Goal: Transaction & Acquisition: Purchase product/service

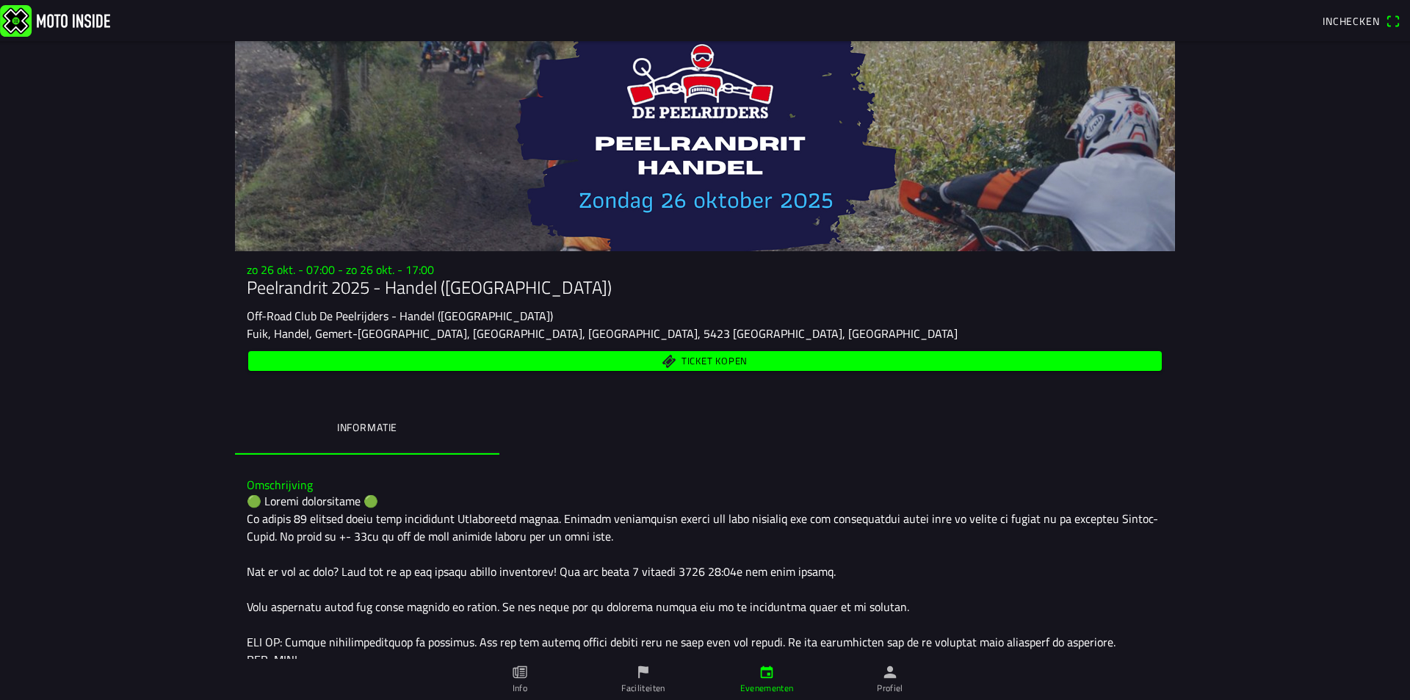
click at [664, 358] on span "Ticket kopen" at bounding box center [705, 361] width 897 height 20
click at [305, 441] on ion-backdrop at bounding box center [705, 350] width 1410 height 700
click at [681, 366] on span "Ticket kopen" at bounding box center [714, 361] width 66 height 10
drag, startPoint x: 481, startPoint y: 237, endPoint x: 503, endPoint y: 241, distance: 22.3
click at [485, 239] on ion-modal "Jouw gegevens Vul je E-mail adres in om door te gaan E-mail Volgende Terug" at bounding box center [705, 350] width 1410 height 700
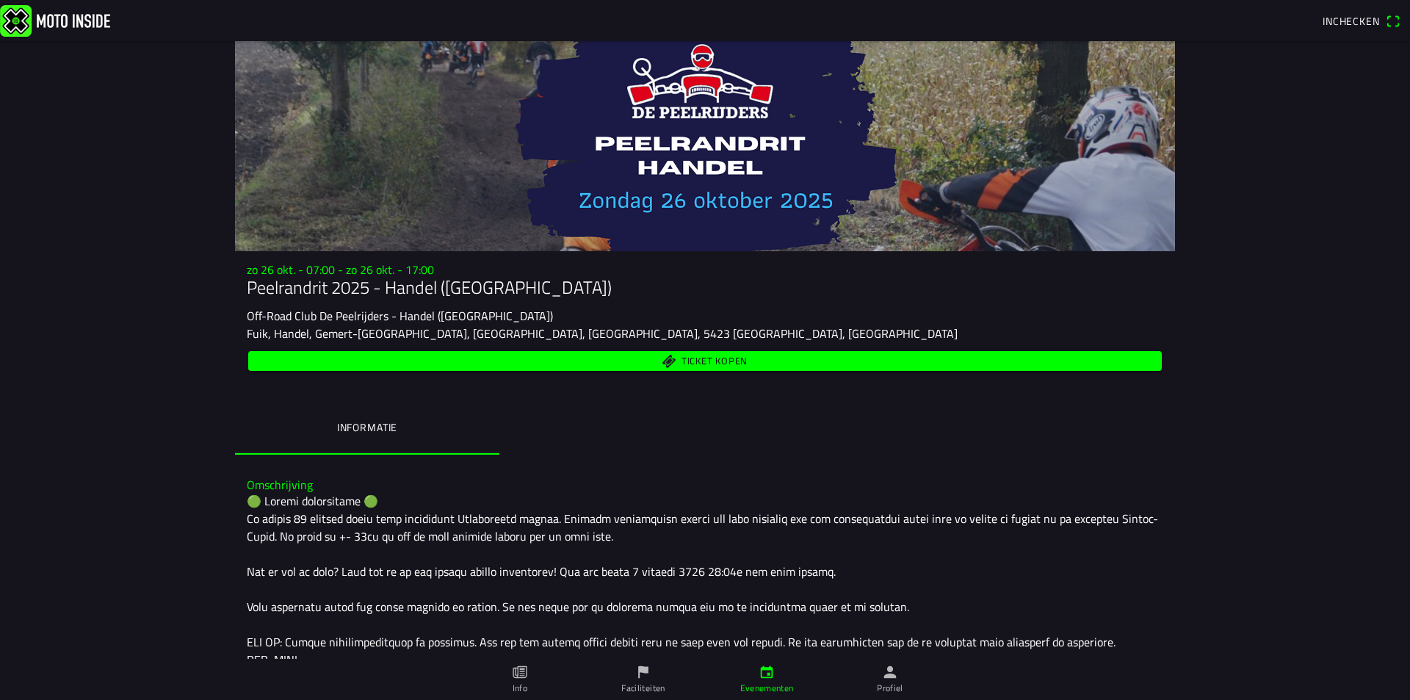
click at [515, 241] on div at bounding box center [705, 146] width 940 height 210
click at [552, 366] on span "Ticket kopen" at bounding box center [705, 361] width 897 height 20
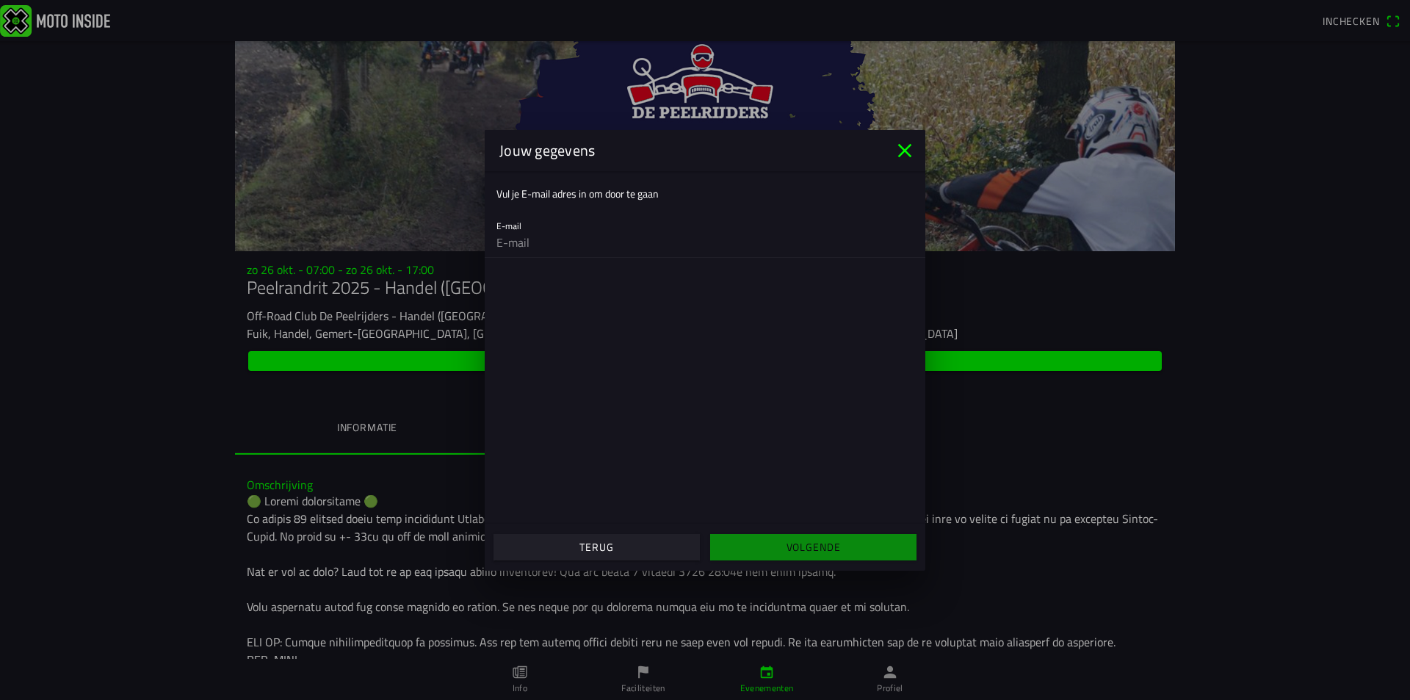
drag, startPoint x: 502, startPoint y: 264, endPoint x: 515, endPoint y: 249, distance: 19.8
click at [502, 262] on main "Vul je E-mail adres in om door te gaan E-mail" at bounding box center [705, 347] width 441 height 352
click at [515, 249] on input "email" at bounding box center [704, 242] width 417 height 29
type input "[EMAIL_ADDRESS][DOMAIN_NAME]"
click at [0, 0] on slot "Volgende" at bounding box center [0, 0] width 0 height 0
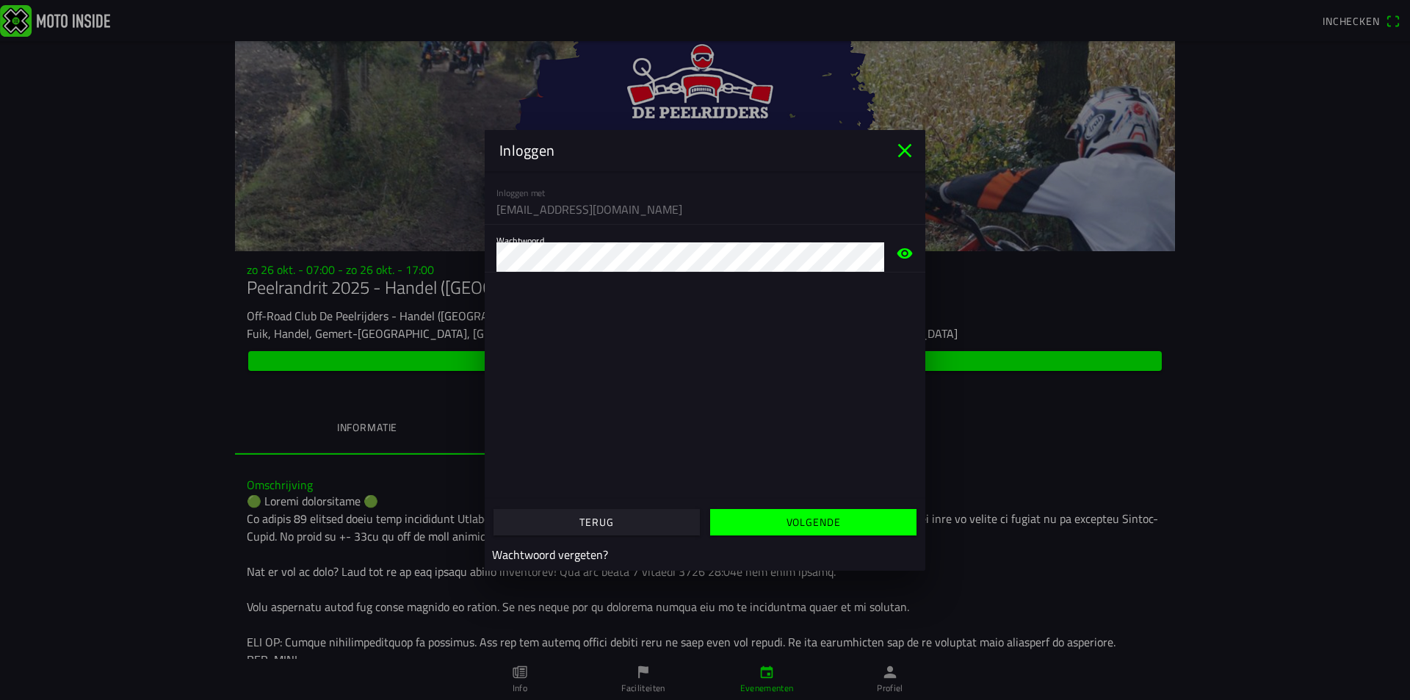
click at [0, 0] on slot "Volgende" at bounding box center [0, 0] width 0 height 0
click at [375, 253] on ion-modal "Inloggen Inloggen met [EMAIL_ADDRESS][DOMAIN_NAME] Wachtwoord Verkeerde inloggg…" at bounding box center [705, 350] width 1410 height 700
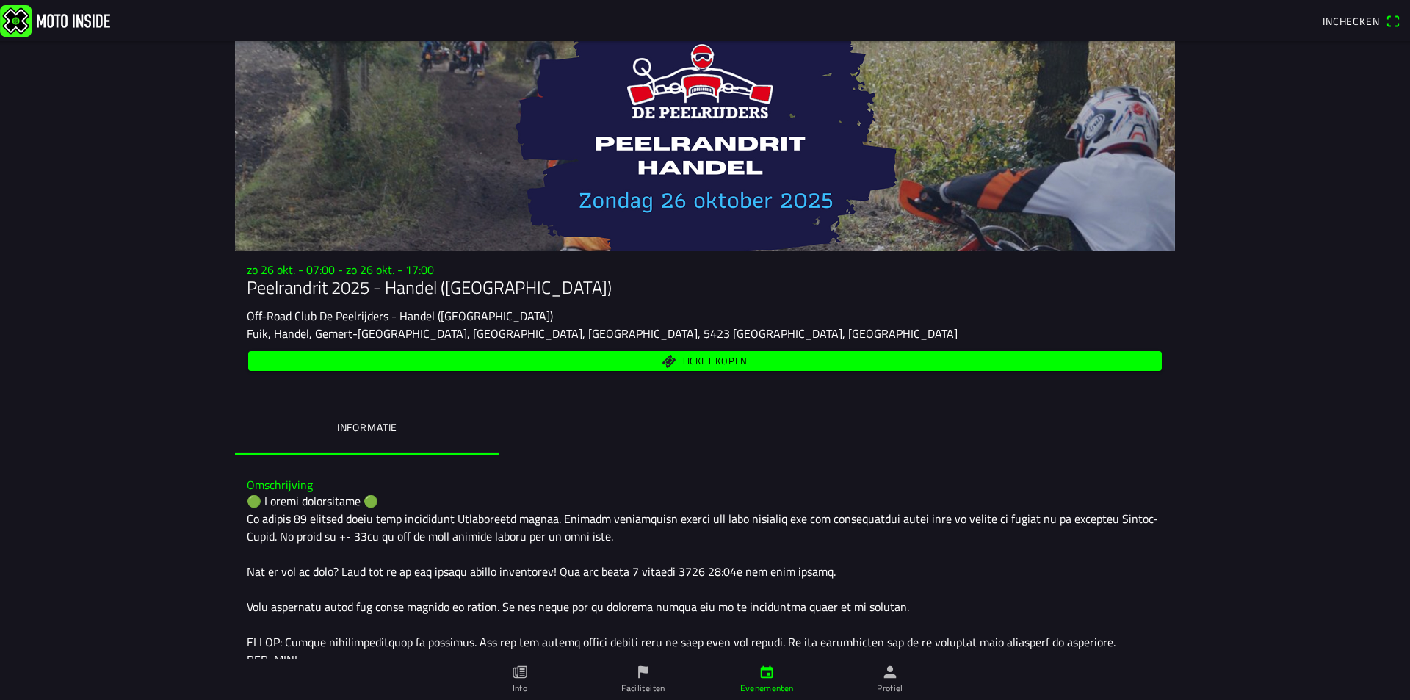
click at [963, 418] on ion-backdrop at bounding box center [705, 350] width 1410 height 700
click at [693, 361] on span "Ticket kopen" at bounding box center [714, 361] width 66 height 10
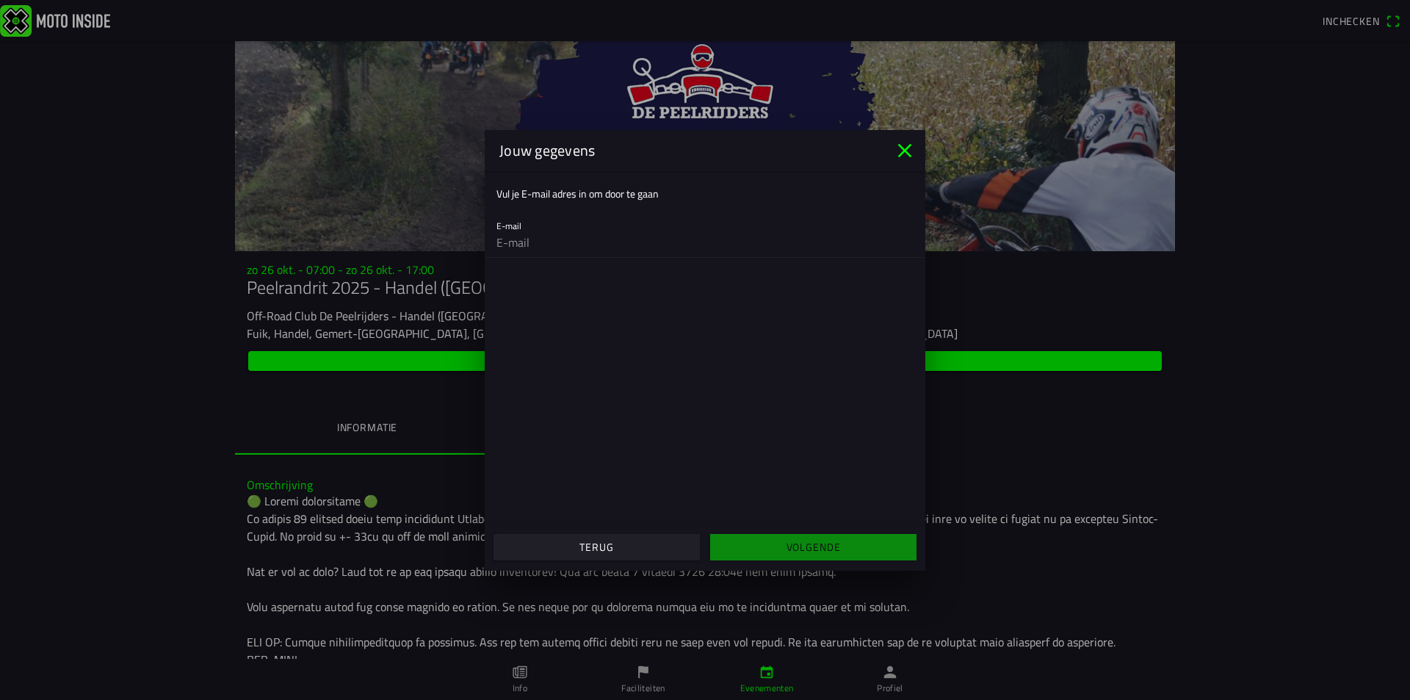
click at [494, 238] on div "E-mail" at bounding box center [705, 234] width 441 height 48
click at [517, 254] on input "email" at bounding box center [704, 242] width 417 height 29
type input "[EMAIL_ADDRESS][DOMAIN_NAME]"
click at [774, 556] on span "Volgende" at bounding box center [813, 547] width 184 height 26
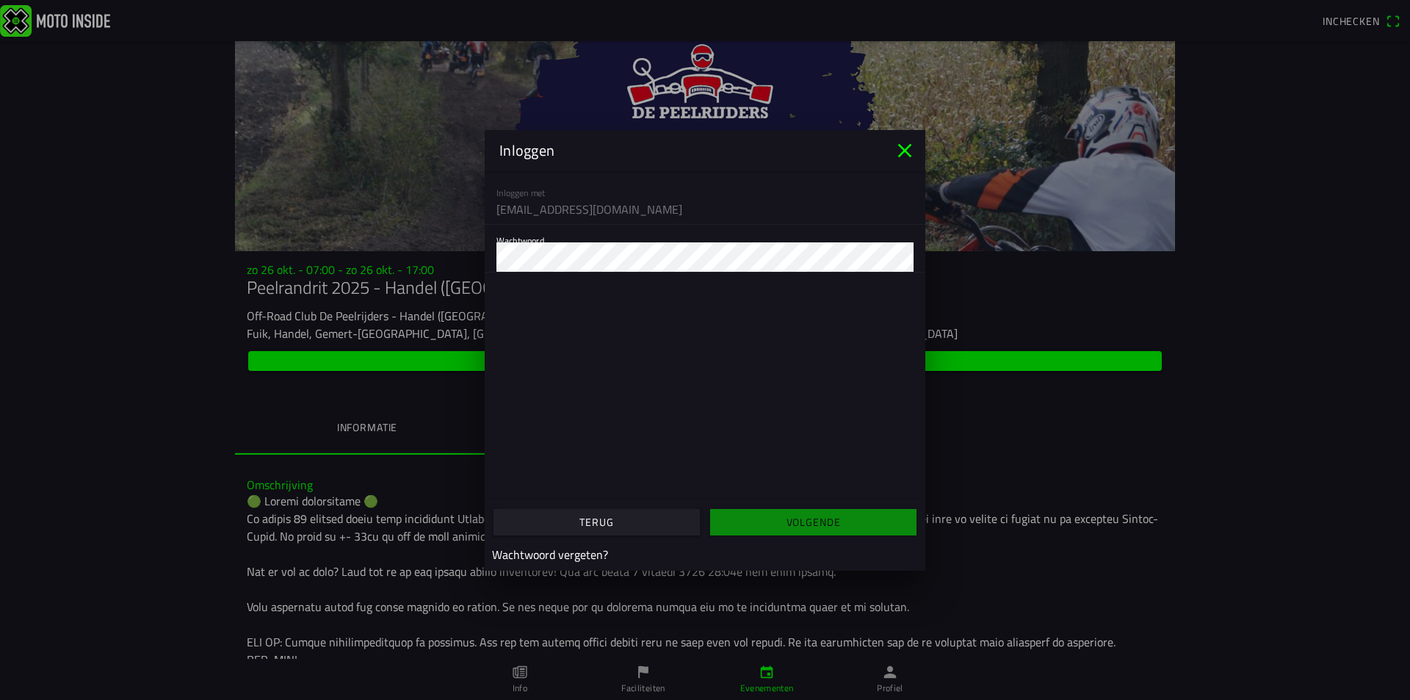
click at [911, 146] on icon "close" at bounding box center [904, 150] width 23 height 23
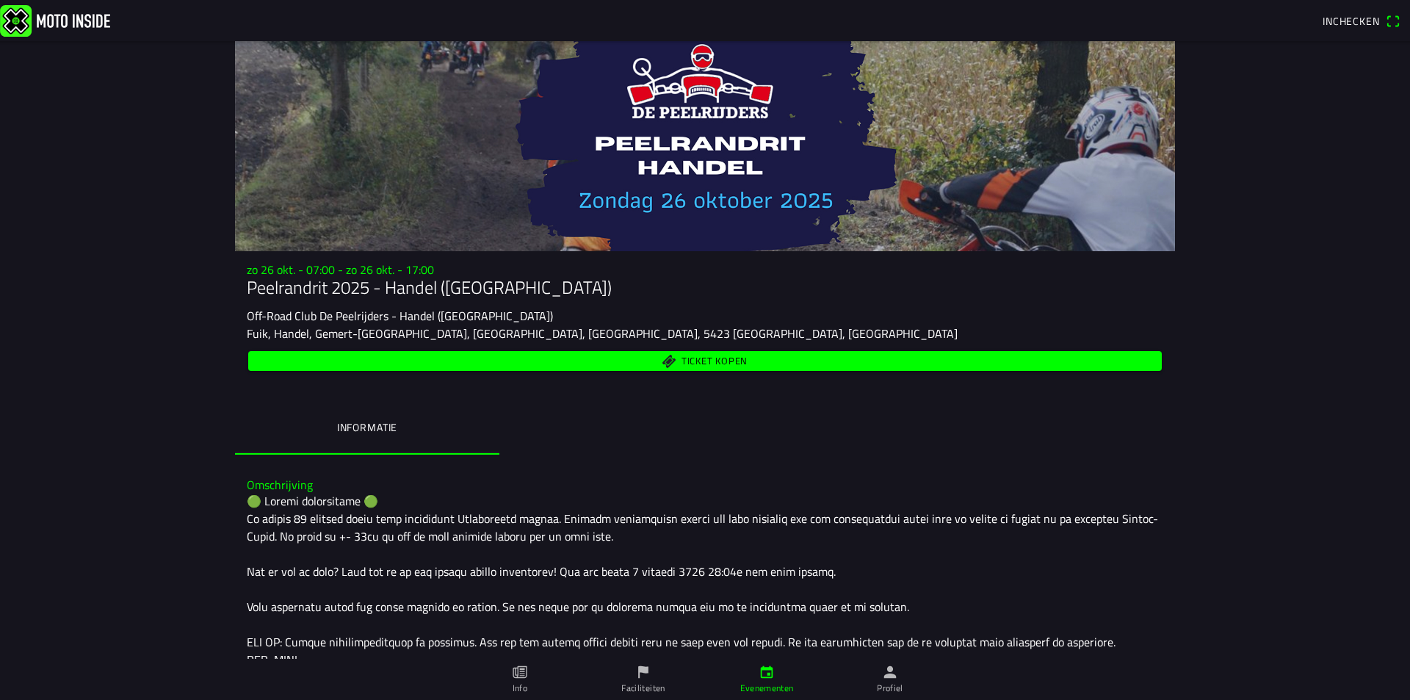
click at [1347, 23] on span "Inchecken" at bounding box center [1351, 20] width 57 height 15
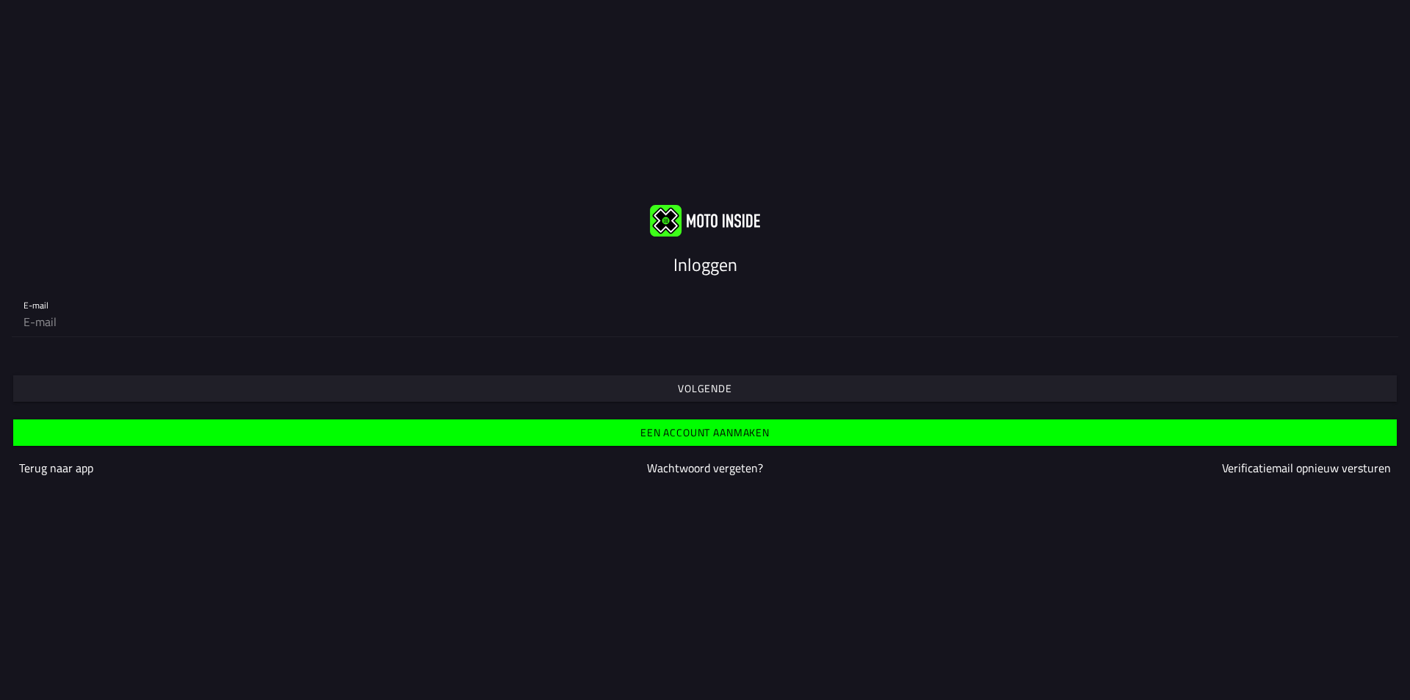
click at [0, 0] on slot "Een account aanmaken" at bounding box center [0, 0] width 0 height 0
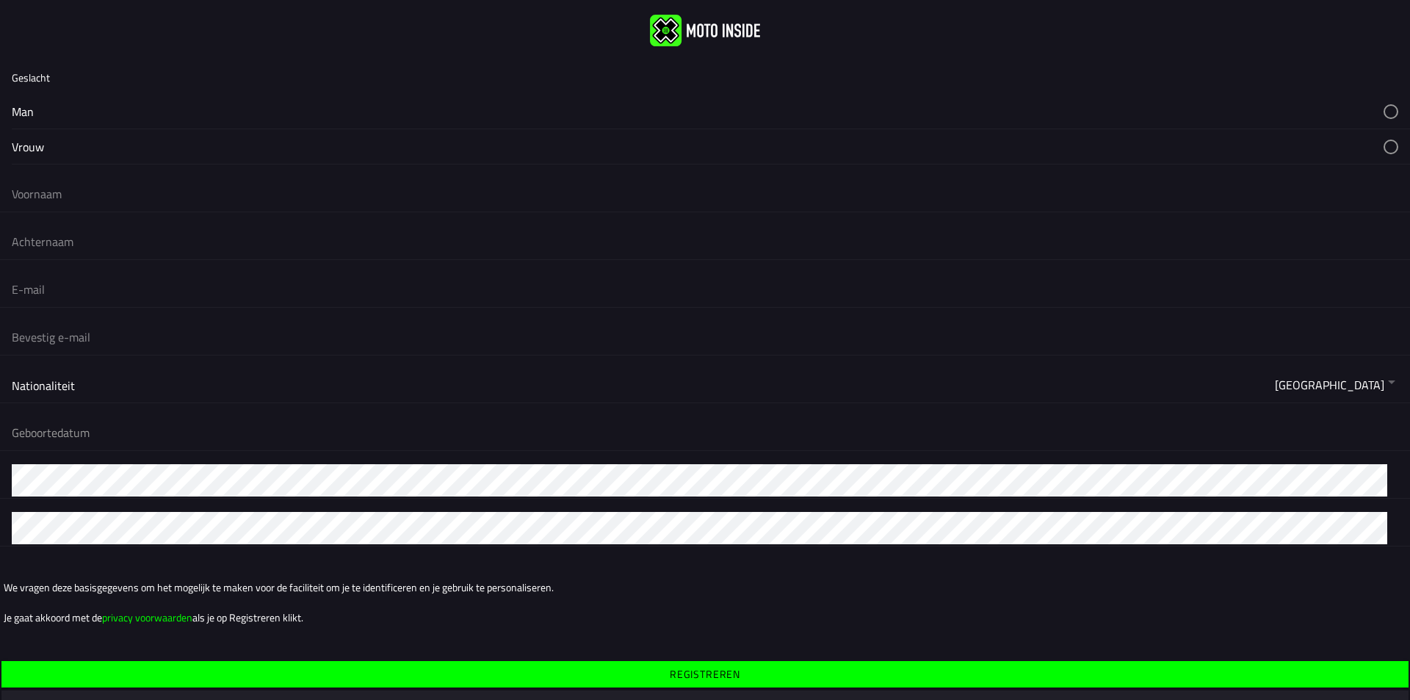
click at [1380, 110] on button "button" at bounding box center [711, 111] width 1398 height 35
click at [37, 198] on input "text" at bounding box center [705, 194] width 1386 height 32
type input "Bjorn"
type input "Buyens"
type input "[EMAIL_ADDRESS][DOMAIN_NAME]"
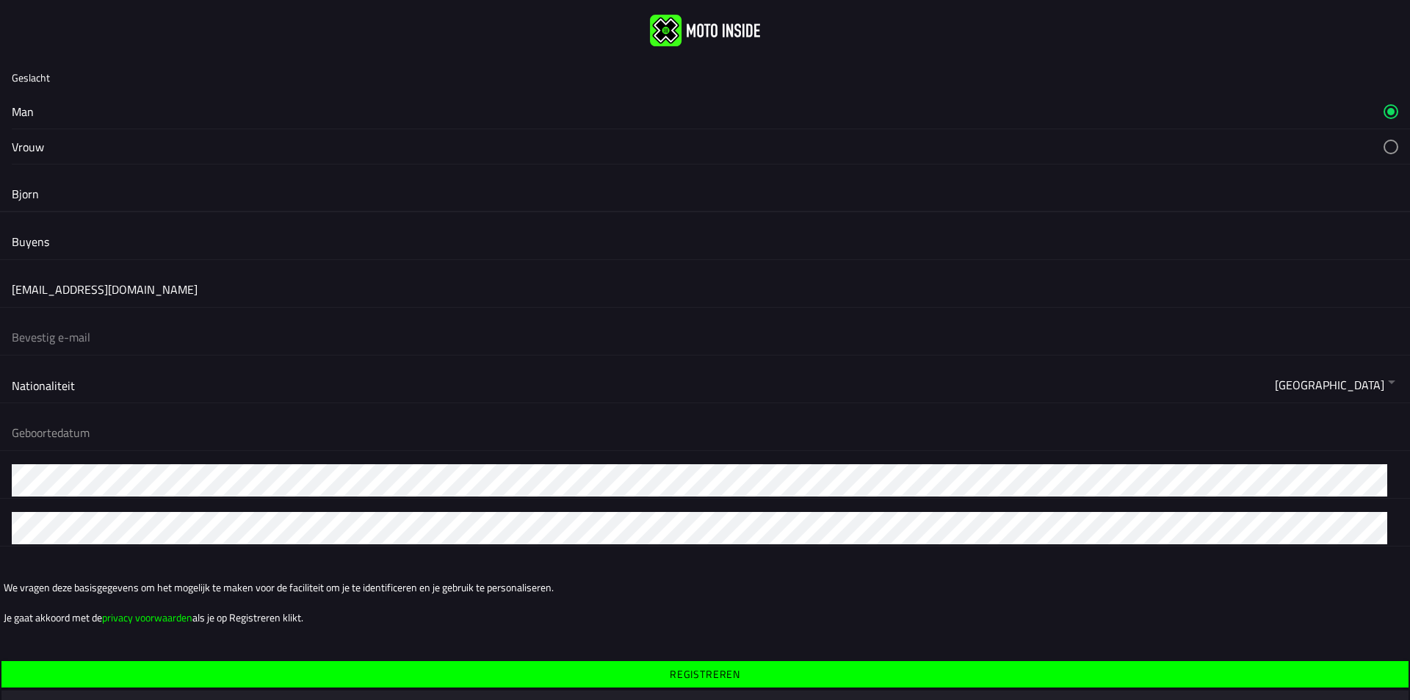
type input "[EMAIL_ADDRESS][DOMAIN_NAME]"
click at [106, 388] on button "button" at bounding box center [711, 384] width 1398 height 35
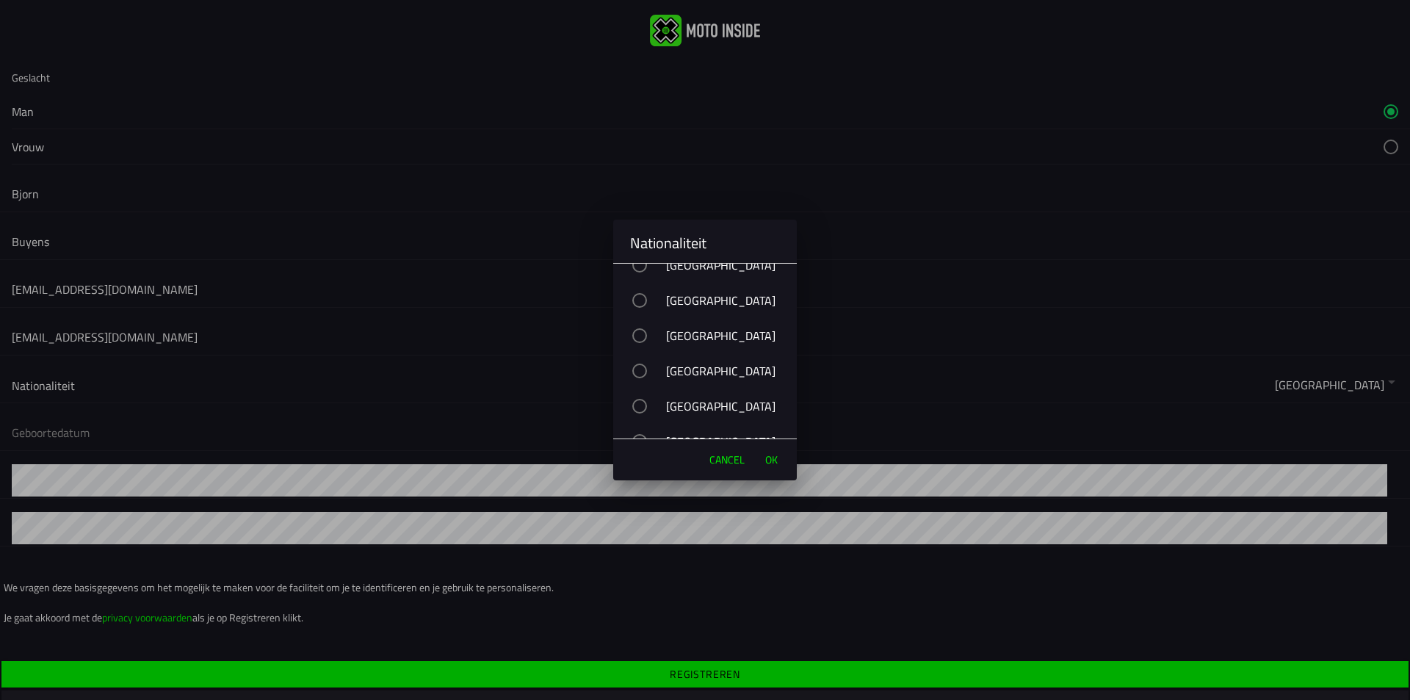
scroll to position [661, 0]
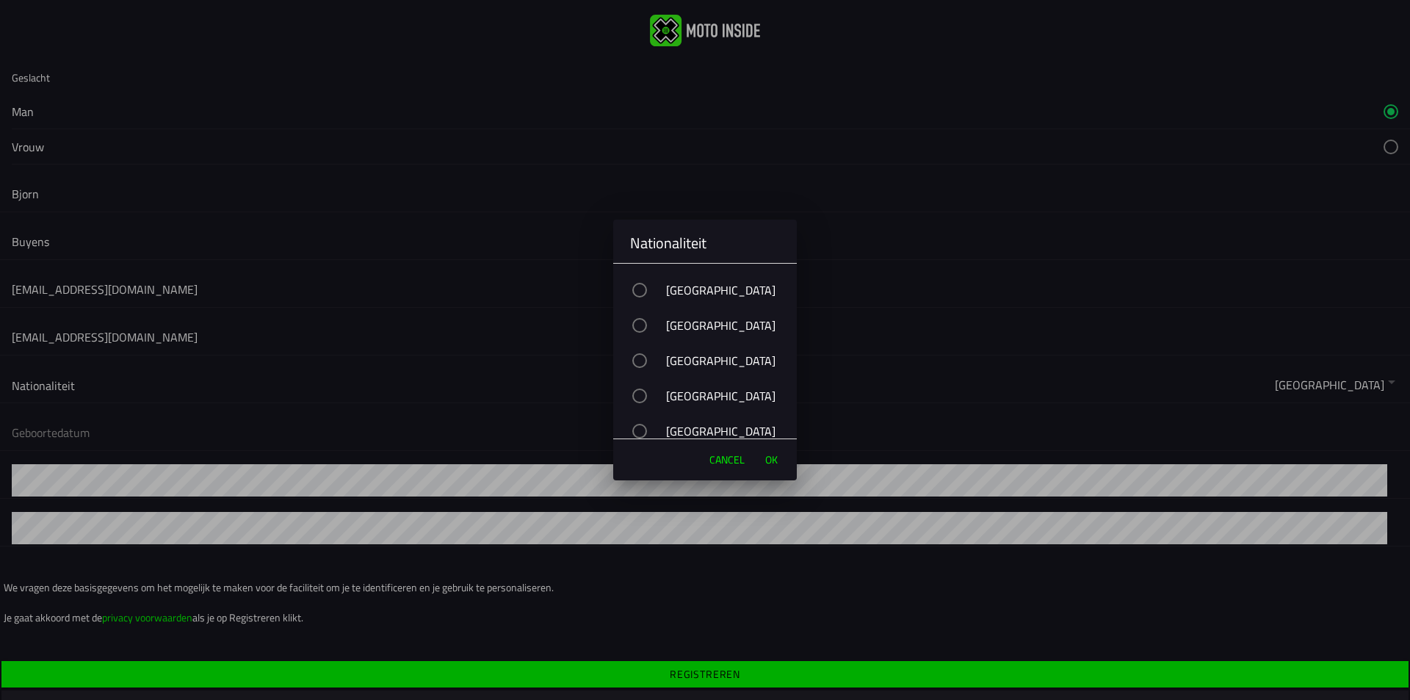
click at [714, 355] on div "[GEOGRAPHIC_DATA]" at bounding box center [712, 360] width 169 height 37
click at [784, 462] on button "OK" at bounding box center [771, 459] width 27 height 29
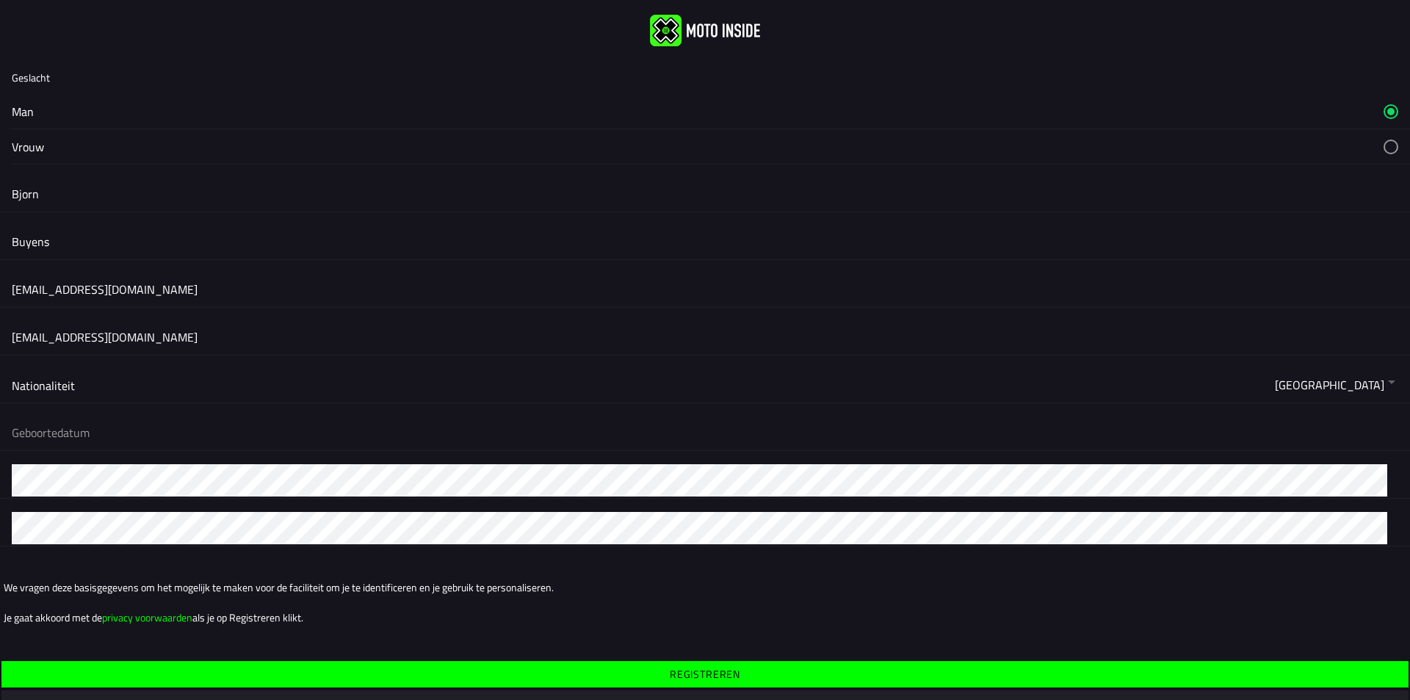
click at [312, 412] on form "Geslacht Man Vrouw [PERSON_NAME] [EMAIL_ADDRESS][DOMAIN_NAME] [EMAIL_ADDRESS][D…" at bounding box center [705, 374] width 1410 height 626
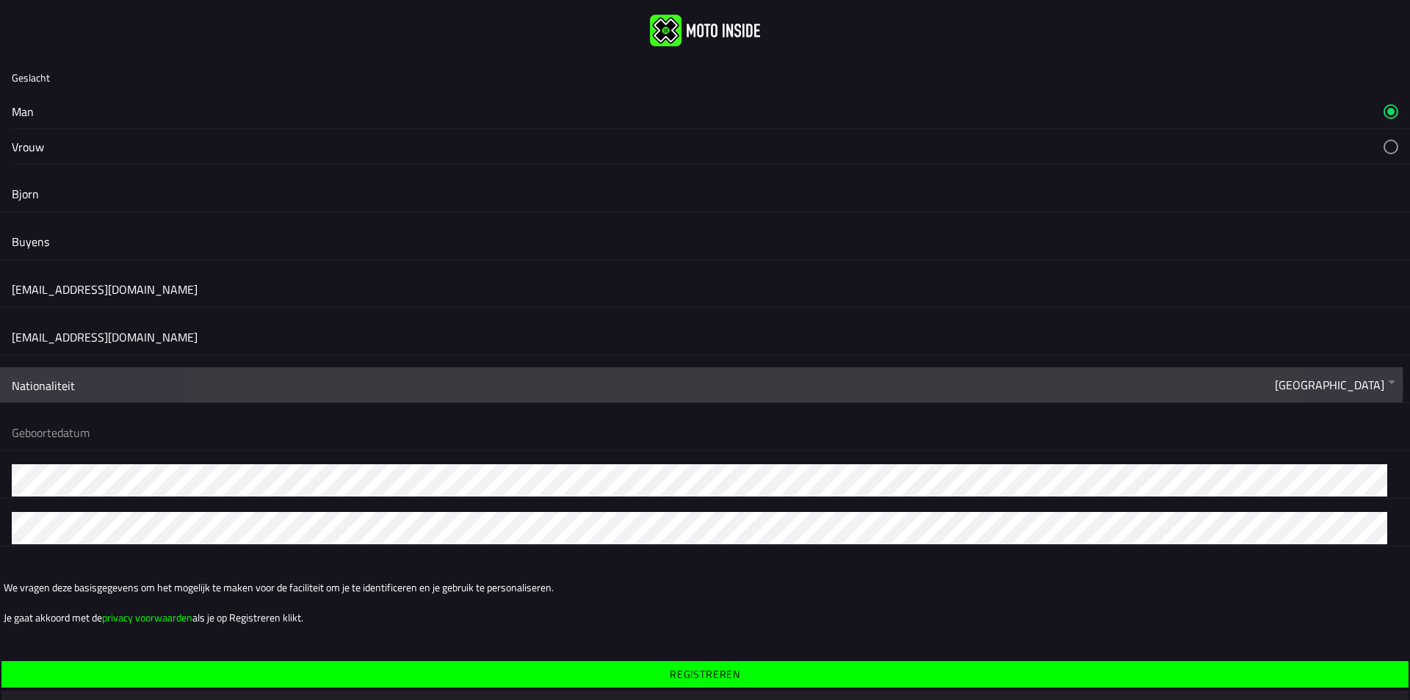
click at [300, 435] on button "button" at bounding box center [711, 432] width 1398 height 35
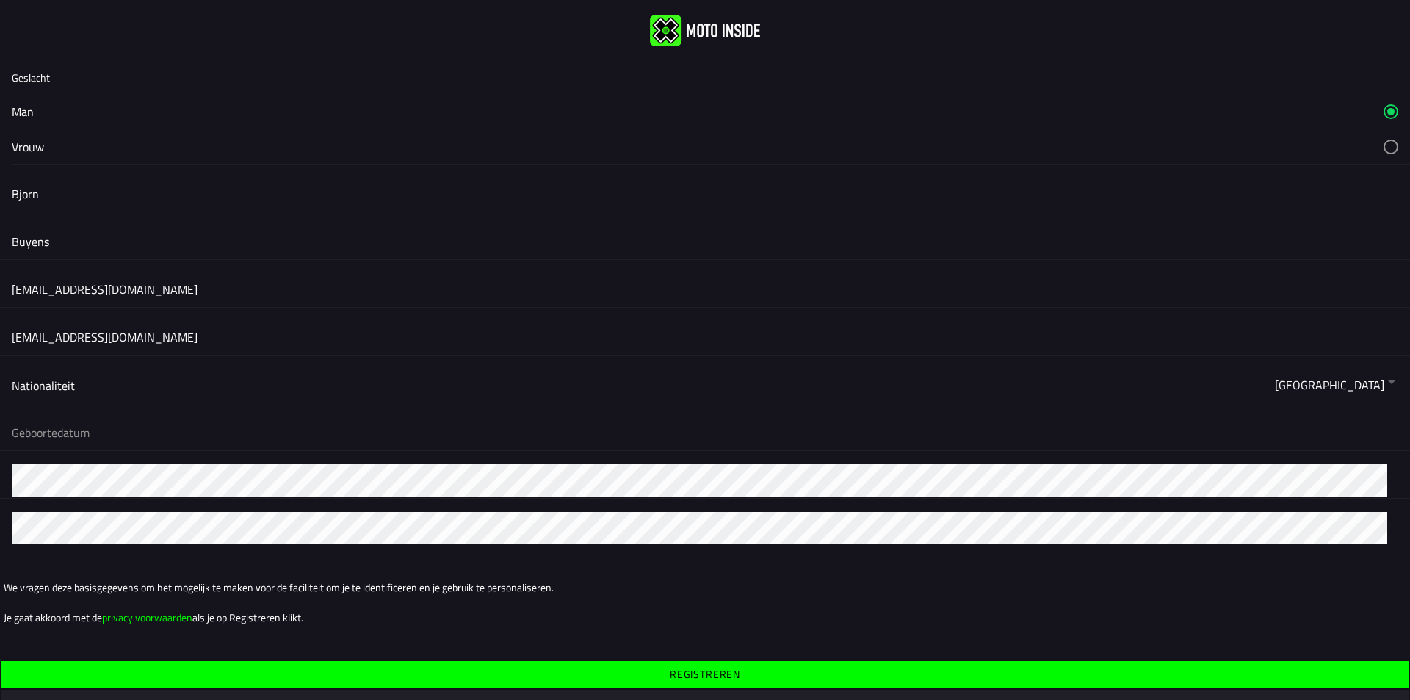
click at [70, 425] on ion-backdrop at bounding box center [705, 350] width 1410 height 700
click at [64, 431] on button "button" at bounding box center [711, 432] width 1398 height 35
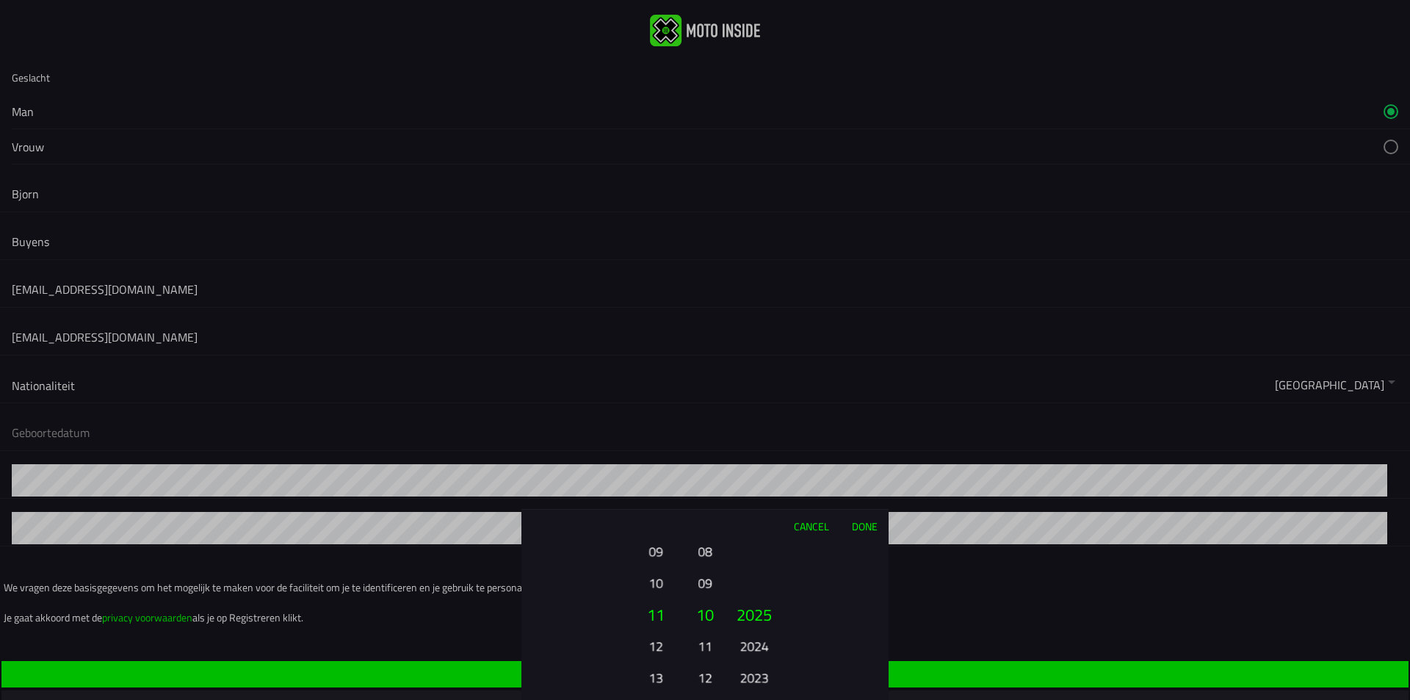
click at [756, 615] on button "2025" at bounding box center [754, 615] width 50 height 32
click at [744, 643] on button "2024" at bounding box center [754, 646] width 40 height 26
click at [742, 647] on button "2023" at bounding box center [754, 646] width 40 height 26
click at [754, 669] on button "2021" at bounding box center [754, 678] width 40 height 26
click at [758, 681] on button "2019" at bounding box center [754, 678] width 40 height 26
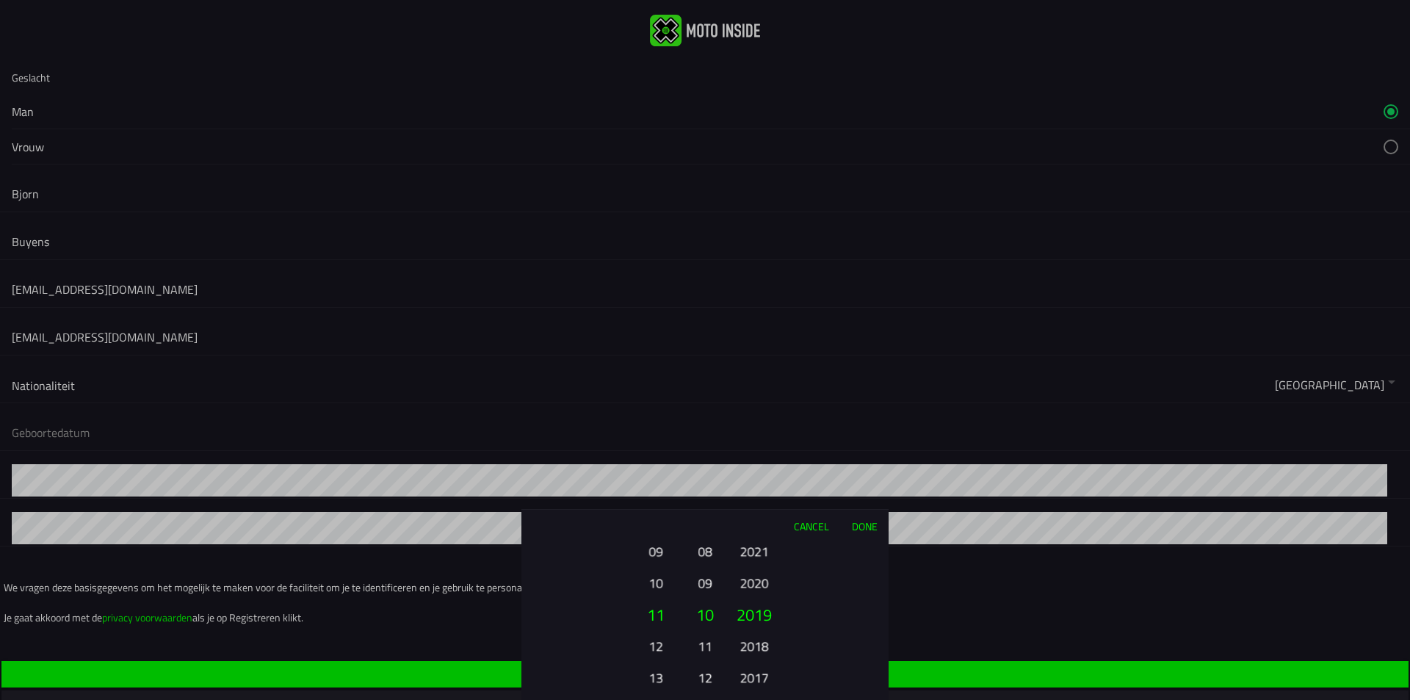
click at [758, 681] on button "2017" at bounding box center [754, 678] width 40 height 26
click at [758, 681] on button "2015" at bounding box center [754, 678] width 40 height 26
click at [758, 681] on button "2013" at bounding box center [754, 678] width 40 height 26
click at [758, 681] on button "2011" at bounding box center [754, 678] width 40 height 26
click at [758, 681] on button "2009" at bounding box center [754, 678] width 40 height 26
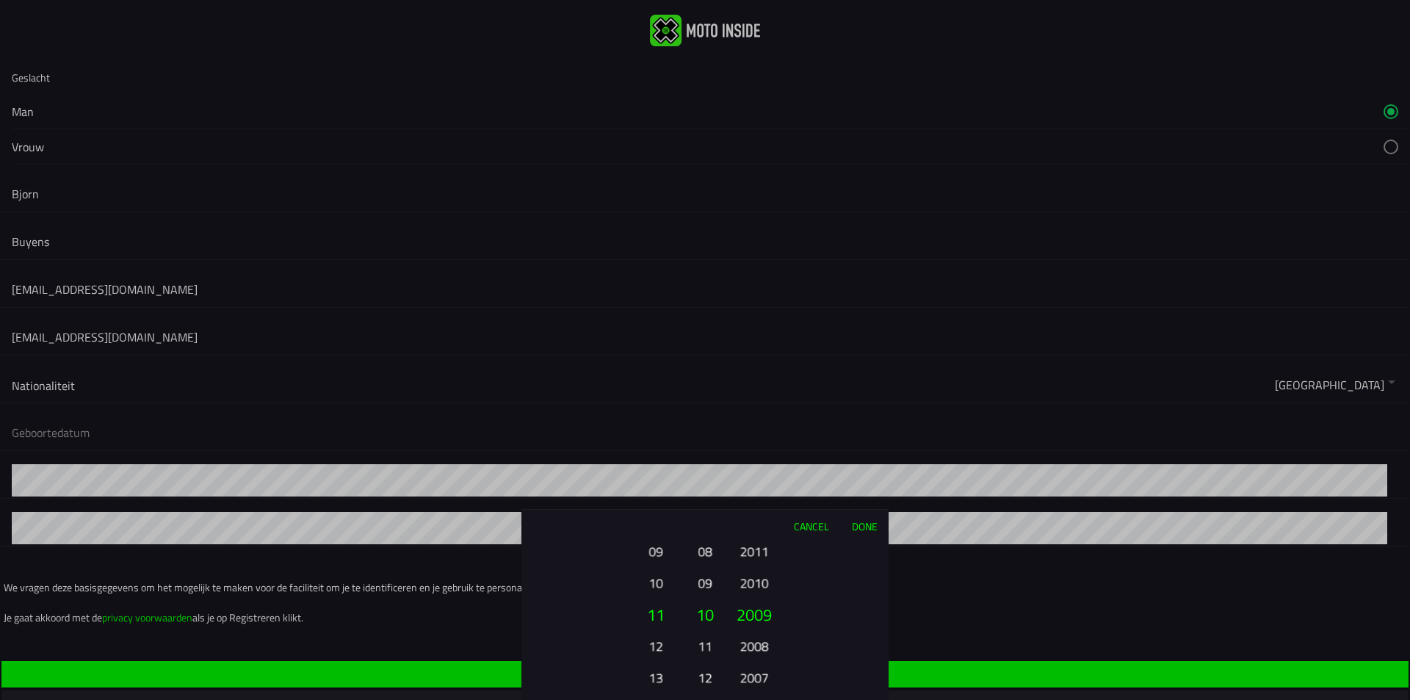
click at [758, 681] on button "2007" at bounding box center [754, 678] width 40 height 26
click at [758, 681] on button "2005" at bounding box center [754, 678] width 40 height 26
click at [758, 681] on button "2003" at bounding box center [754, 678] width 40 height 26
click at [758, 681] on button "1999" at bounding box center [754, 678] width 40 height 26
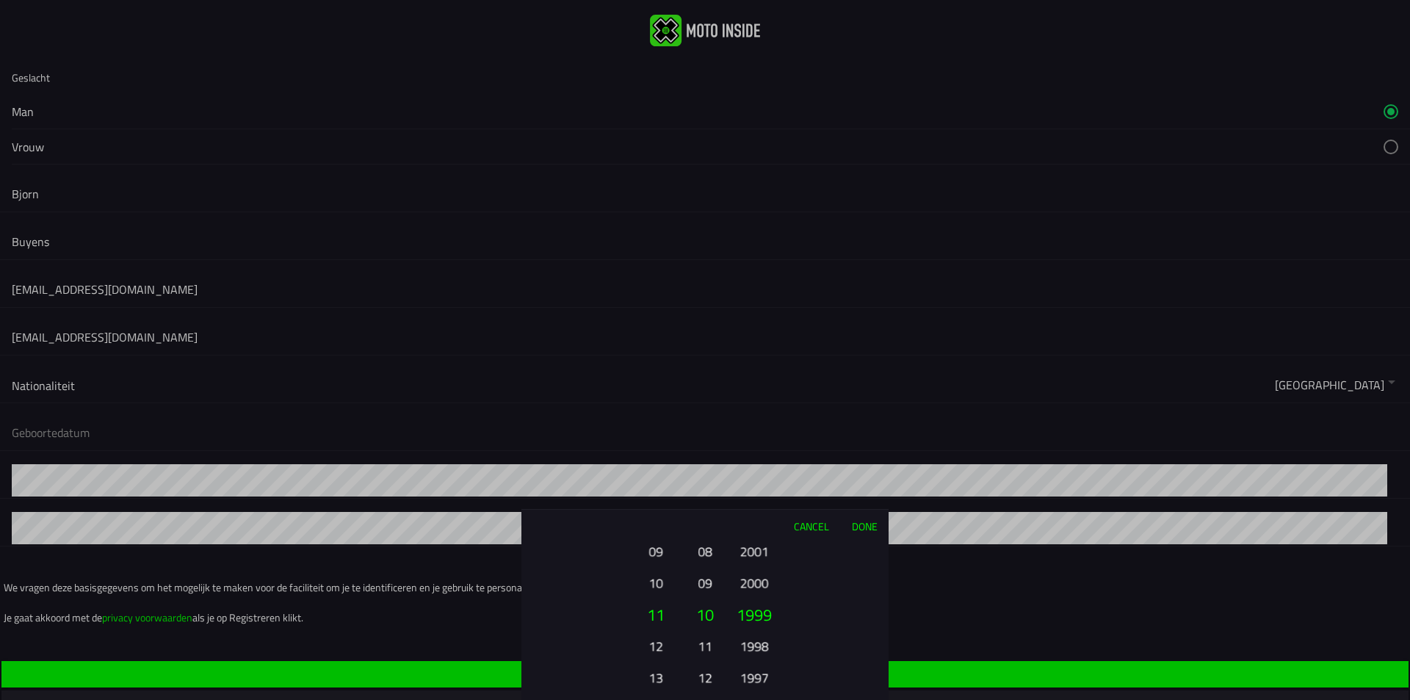
click at [758, 681] on div "2025 2024 2023 2022 2021 2020 2019 2018 2017 2016 2015 2014 2013 2012 2011 2010…" at bounding box center [754, 678] width 50 height 158
click at [758, 681] on button "1993" at bounding box center [754, 678] width 40 height 26
click at [758, 681] on div "2025 2024 2023 2022 2021 2020 2019 2018 2017 2016 2015 2014 2013 2012 2011 2010…" at bounding box center [754, 678] width 50 height 158
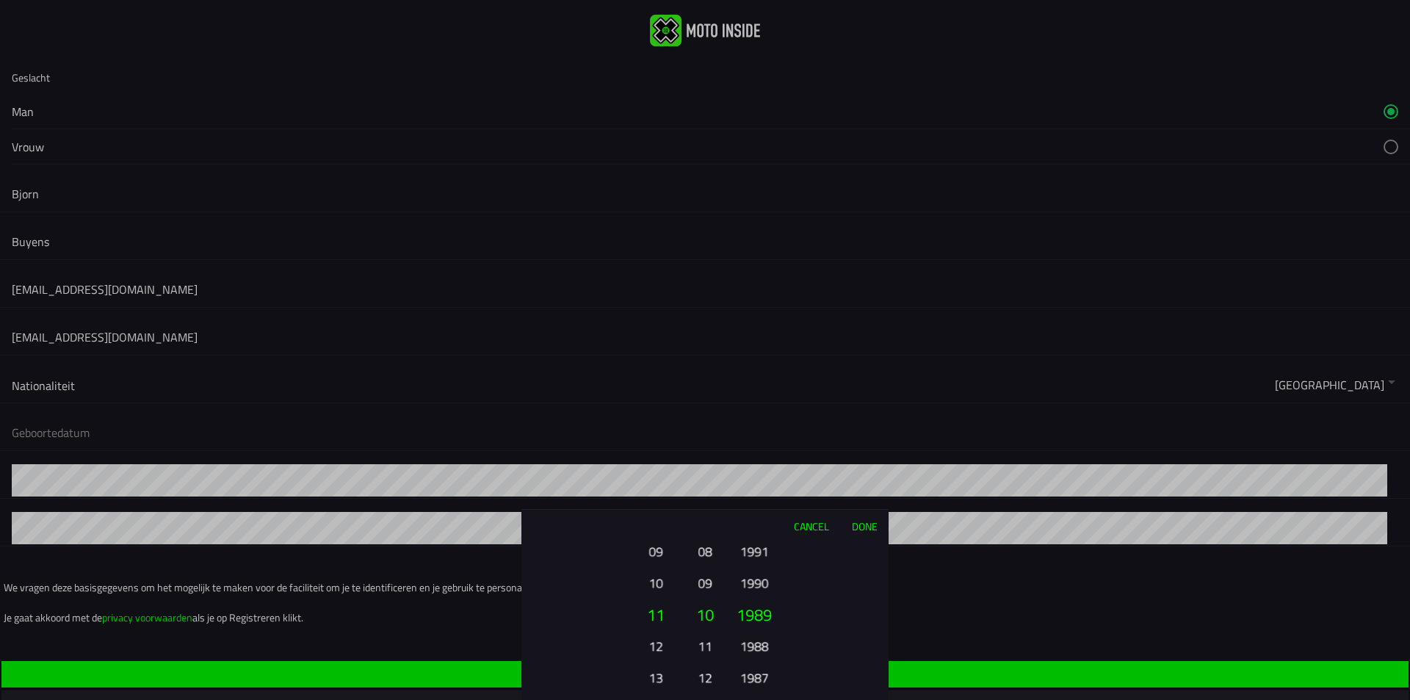
click at [758, 681] on div "2025 2024 2023 2022 2021 2020 2019 2018 2017 2016 2015 2014 2013 2012 2011 2010…" at bounding box center [754, 678] width 50 height 158
click at [758, 681] on button "1985" at bounding box center [754, 678] width 40 height 26
click at [758, 681] on button "1983" at bounding box center [754, 678] width 40 height 26
click at [758, 681] on button "1981" at bounding box center [754, 678] width 40 height 26
click at [759, 646] on button "1980" at bounding box center [754, 646] width 40 height 26
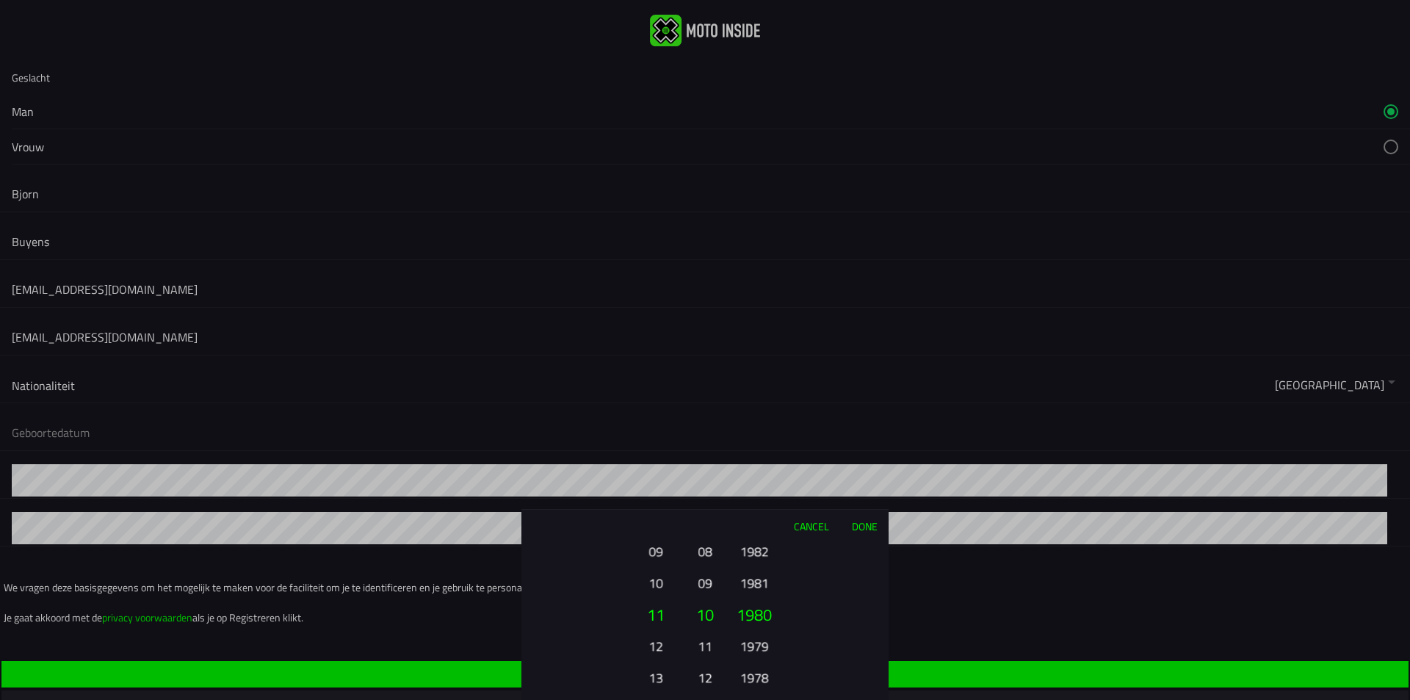
click at [704, 676] on button "12" at bounding box center [705, 678] width 21 height 26
click at [704, 676] on ion-picker-column "01 02 03 04 05 06 07 08 09 10 11 12" at bounding box center [705, 621] width 37 height 158
click at [704, 561] on button "10" at bounding box center [705, 551] width 21 height 26
click at [703, 556] on button "08" at bounding box center [705, 551] width 21 height 26
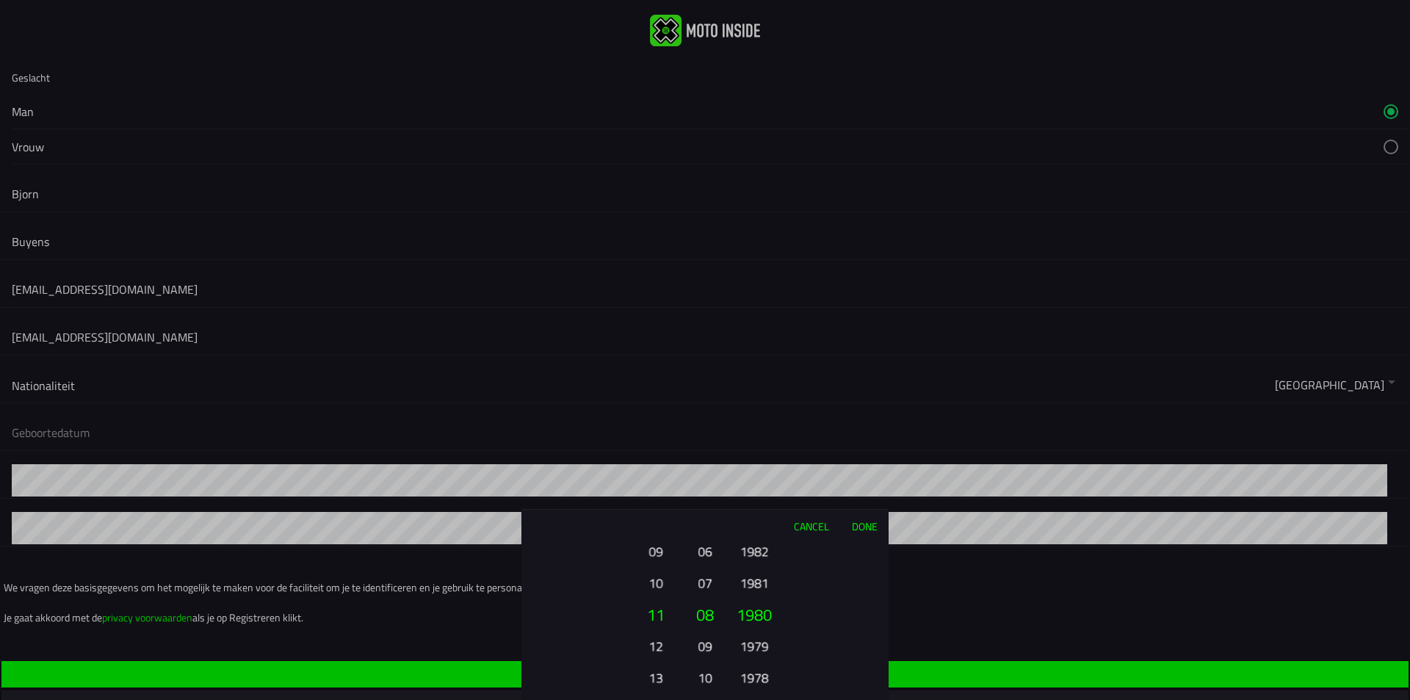
click at [703, 556] on button "06" at bounding box center [705, 551] width 21 height 26
click at [700, 585] on button "05" at bounding box center [705, 583] width 21 height 26
click at [653, 675] on button "13" at bounding box center [655, 678] width 40 height 26
click at [653, 675] on button "15" at bounding box center [655, 678] width 40 height 26
click at [653, 675] on button "17" at bounding box center [655, 678] width 40 height 26
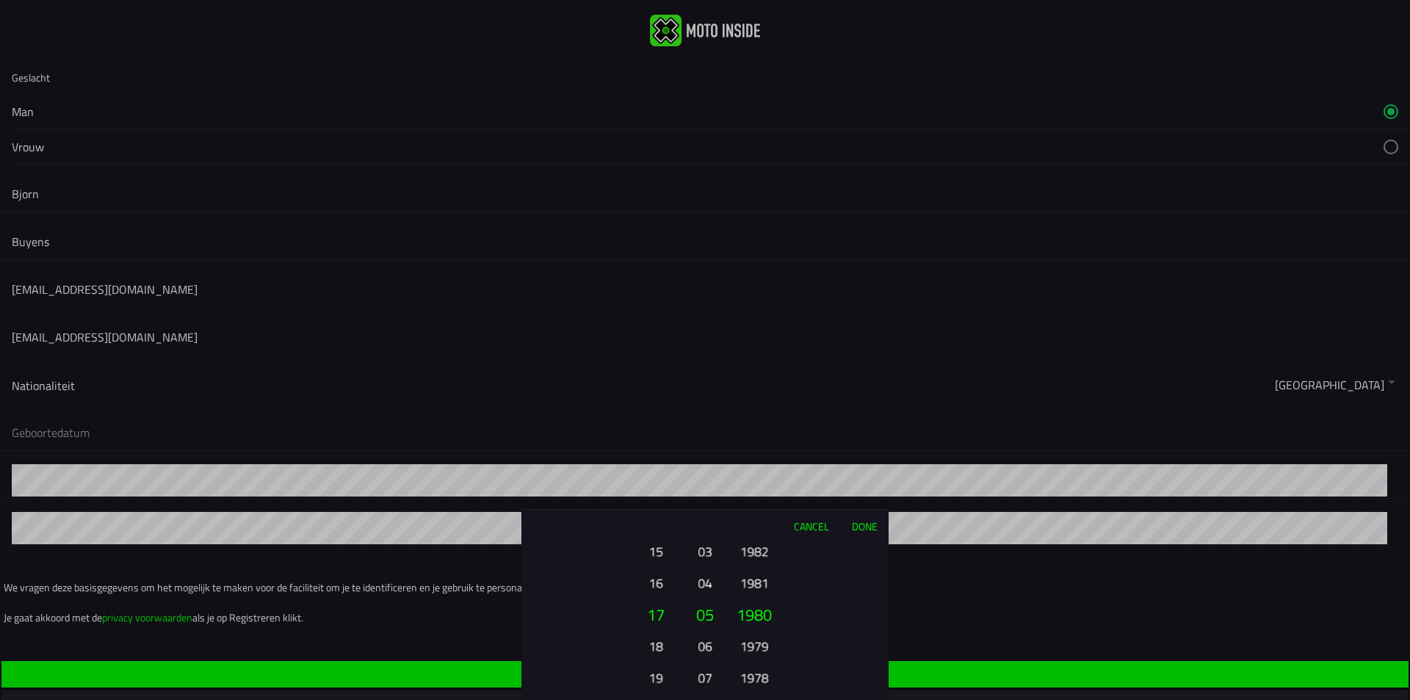
click at [653, 675] on button "19" at bounding box center [655, 678] width 40 height 26
click at [653, 675] on div "01 02 03 04 05 06 07 08 09 10 11 12 13 14 15 16 17 18 19 20 21 22 23 24 25 26 2…" at bounding box center [656, 678] width 50 height 158
click at [653, 675] on ion-picker-column "01 02 03 04 05 06 07 08 09 10 11 12 13 14 15 16 17 18 19 20 21 22 23 24 25 26 2…" at bounding box center [603, 621] width 165 height 158
click at [653, 675] on div "01 02 03 04 05 06 07 08 09 10 11 12 13 14 15 16 17 18 19 20 21 22 23 24 25 26 2…" at bounding box center [656, 678] width 50 height 158
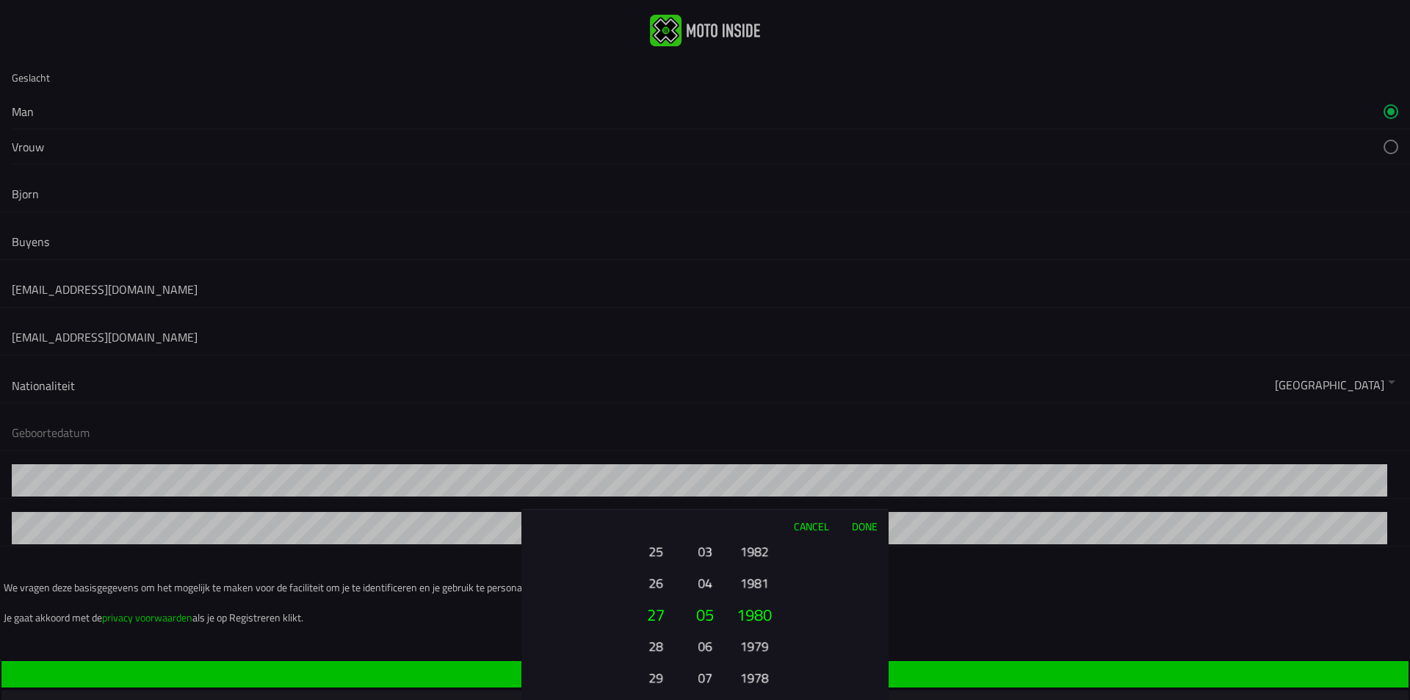
click at [653, 675] on div "01 02 03 04 05 06 07 08 09 10 11 12 13 14 15 16 17 18 19 20 21 22 23 24 25 26 2…" at bounding box center [656, 678] width 50 height 158
click at [653, 675] on ion-picker-column "01 02 03 04 05 06 07 08 09 10 11 12 13 14 15 16 17 18 19 20 21 22 23 24 25 26 2…" at bounding box center [603, 621] width 165 height 158
click at [661, 585] on button "30" at bounding box center [655, 583] width 40 height 26
click at [870, 525] on button "Done" at bounding box center [864, 526] width 48 height 32
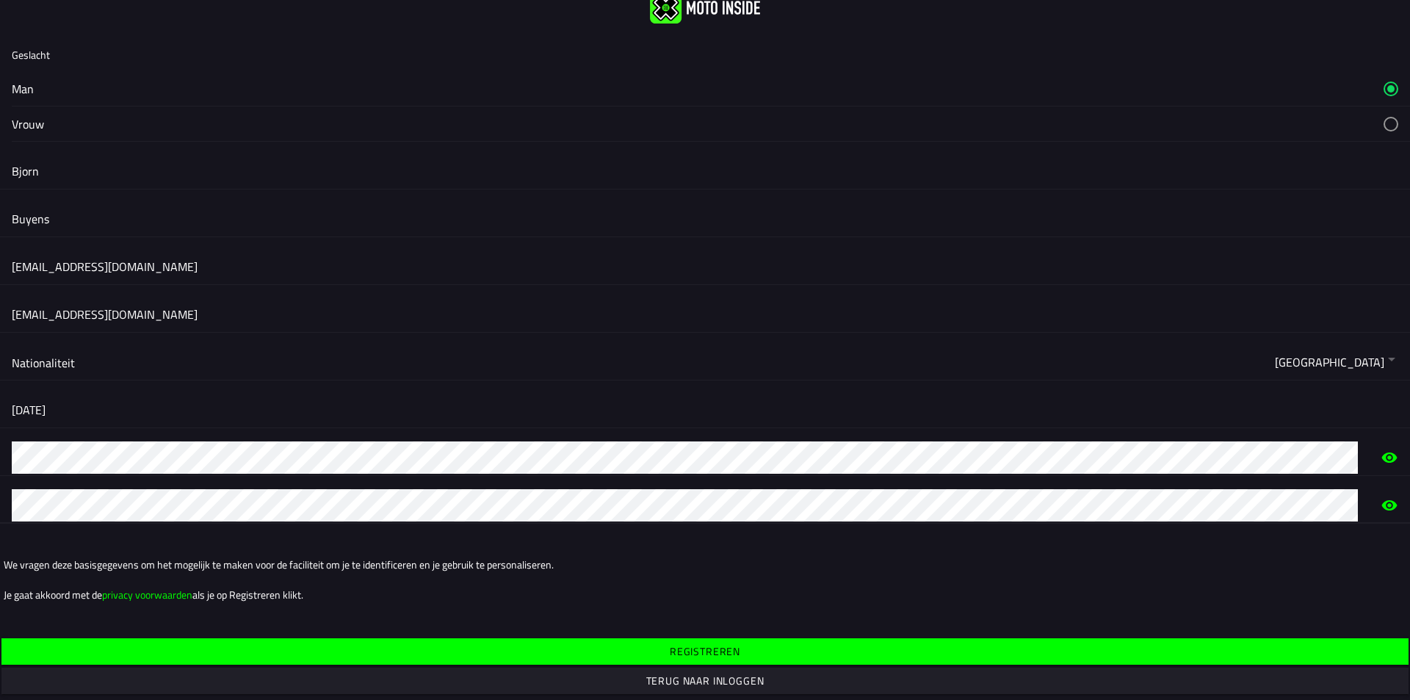
scroll to position [35, 0]
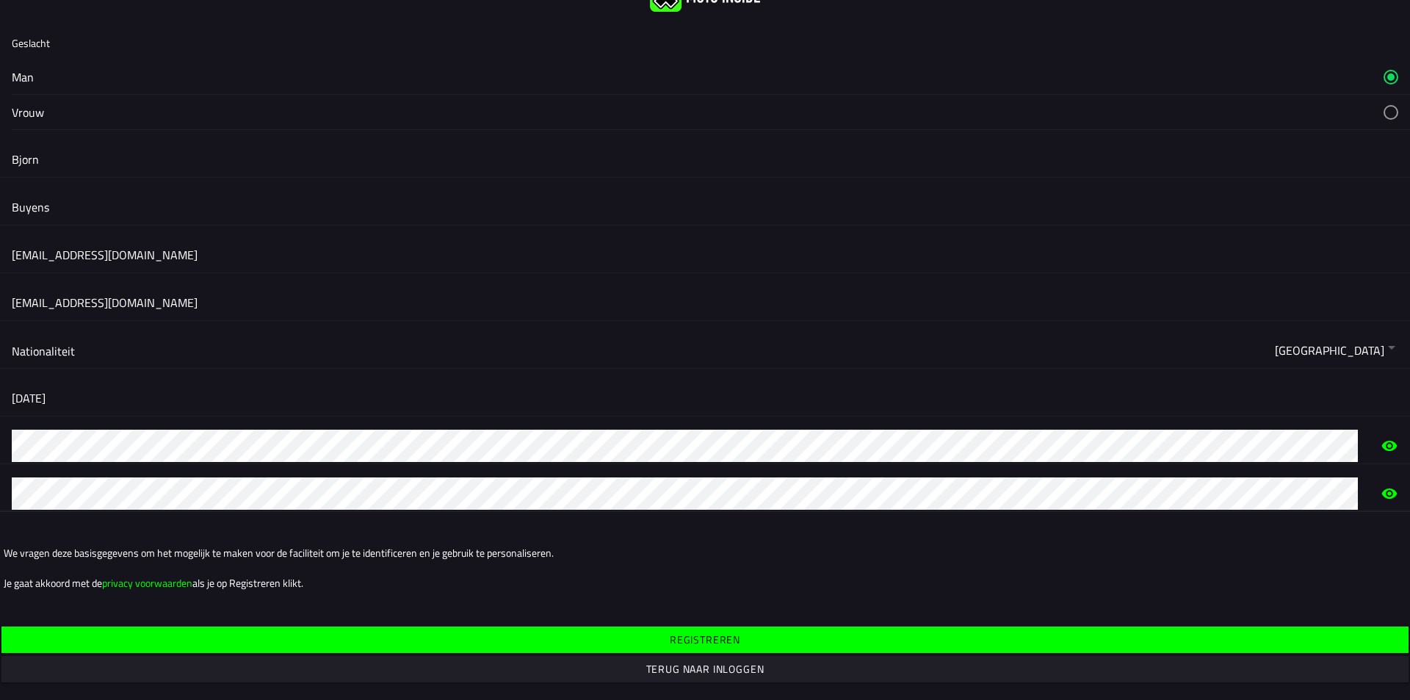
click at [0, 0] on slot "Registreren" at bounding box center [0, 0] width 0 height 0
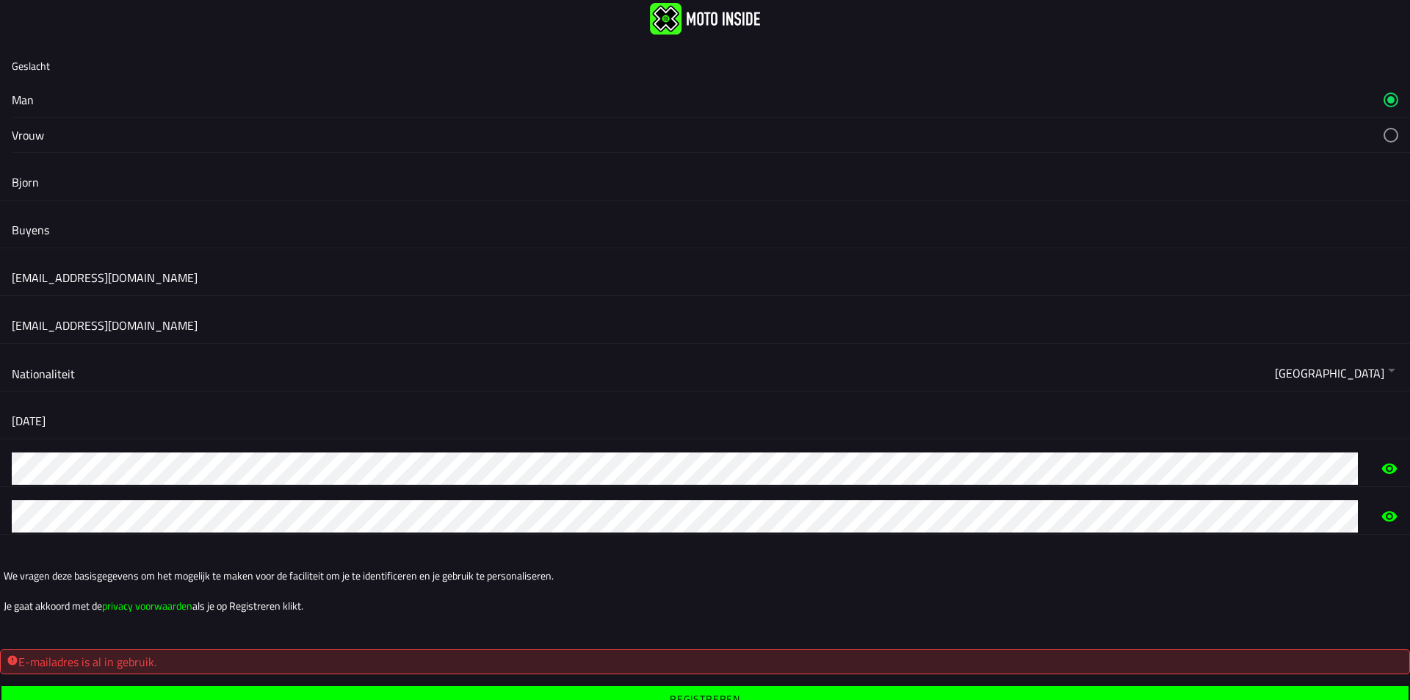
scroll to position [0, 0]
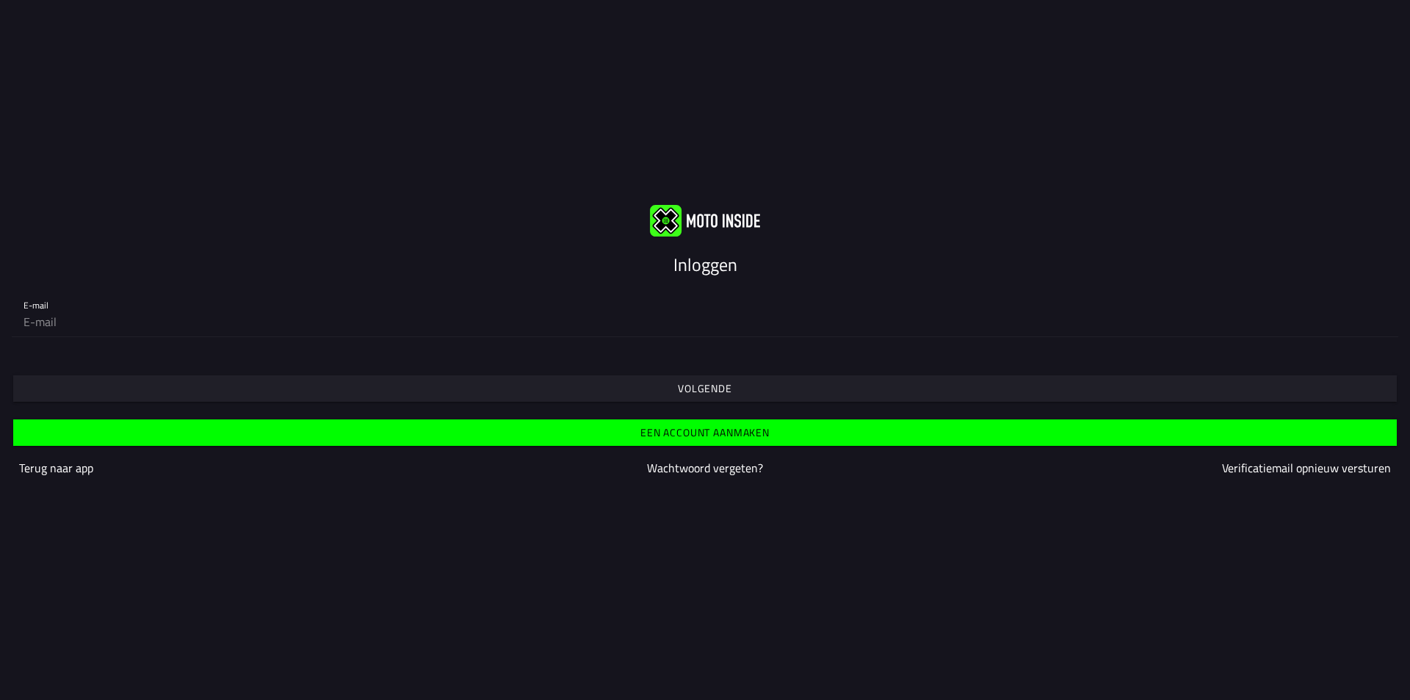
click at [0, 0] on slot "Wachtwoord vergeten?" at bounding box center [0, 0] width 0 height 0
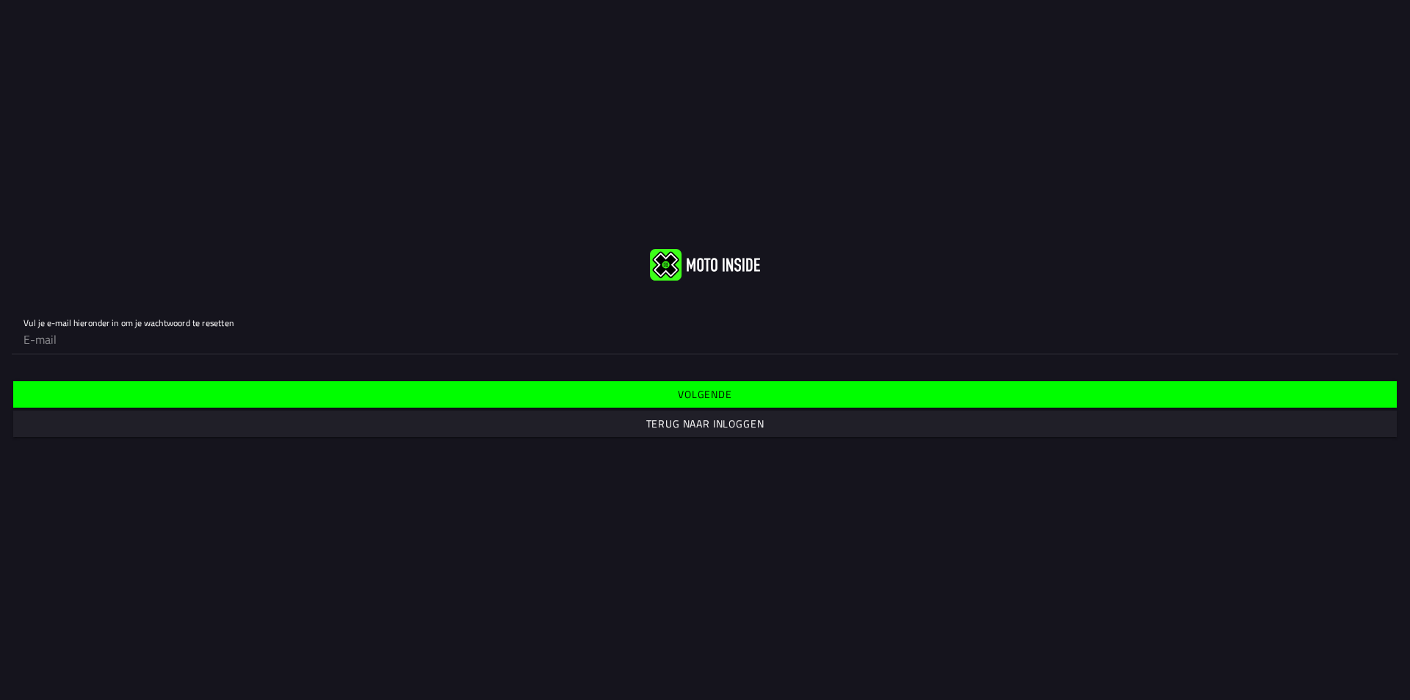
click at [177, 335] on input "email" at bounding box center [704, 339] width 1363 height 29
type input "[EMAIL_ADDRESS][DOMAIN_NAME]"
click at [0, 0] on slot "Volgende" at bounding box center [0, 0] width 0 height 0
